Goal: Information Seeking & Learning: Learn about a topic

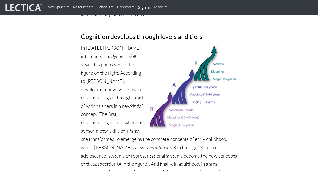
scroll to position [286, 0]
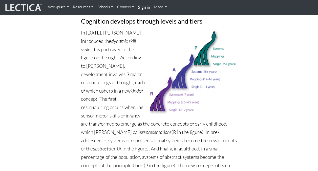
scroll to position [301, 0]
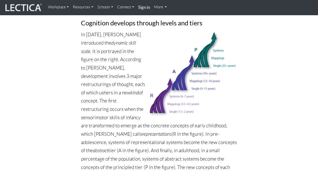
click at [184, 70] on img at bounding box center [193, 73] width 89 height 86
